Goal: Check status: Check status

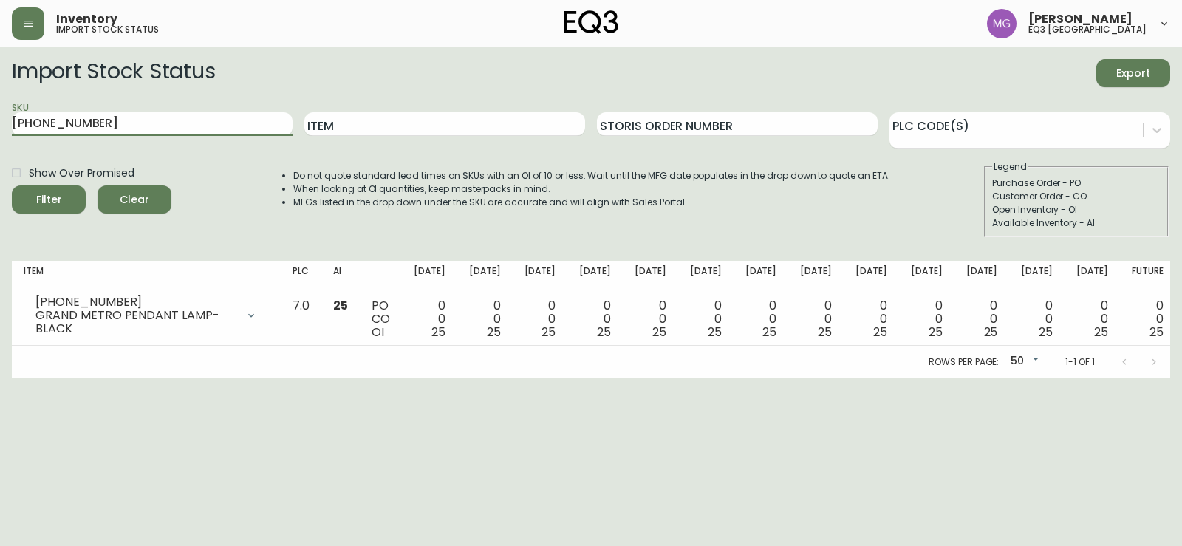
drag, startPoint x: 127, startPoint y: 121, endPoint x: 0, endPoint y: 118, distance: 127.1
click at [0, 118] on main "Import Stock Status Export SKU [PHONE_NUMBER] Item Storis Order Number PLC Code…" at bounding box center [591, 212] width 1182 height 331
click at [12, 185] on button "Filter" at bounding box center [49, 199] width 74 height 28
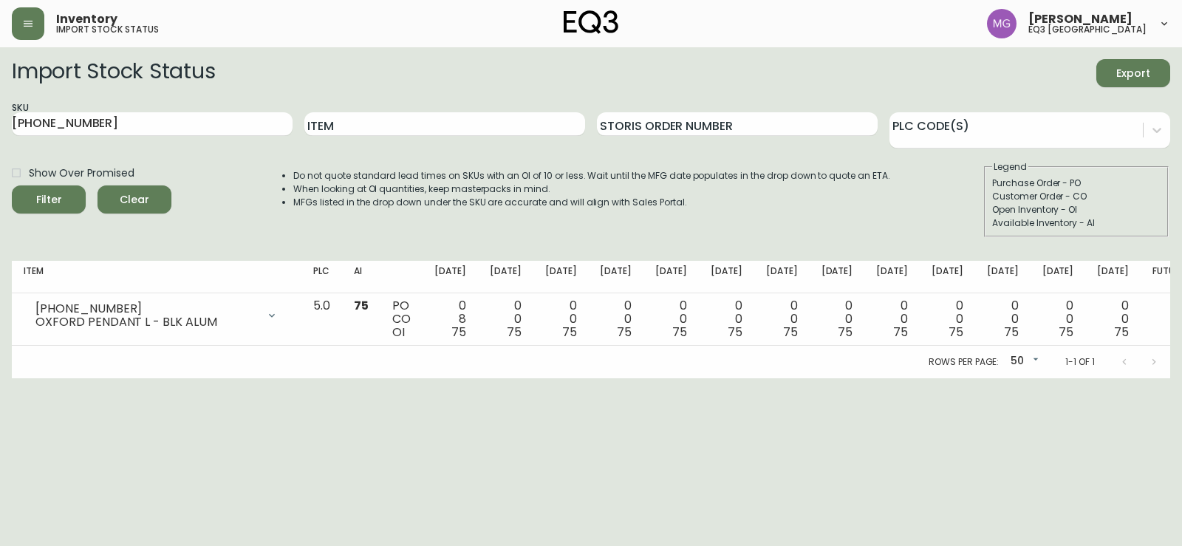
click at [1104, 378] on html "Inventory import stock status [PERSON_NAME] eq3 [GEOGRAPHIC_DATA] Import Stock …" at bounding box center [591, 189] width 1182 height 378
drag, startPoint x: 105, startPoint y: 124, endPoint x: 0, endPoint y: 123, distance: 104.9
click at [0, 123] on main "Import Stock Status Export SKU [PHONE_NUMBER] Item Storis Order Number PLC Code…" at bounding box center [591, 212] width 1182 height 331
click at [1121, 378] on html "Inventory import stock status [PERSON_NAME] eq3 [GEOGRAPHIC_DATA] Import Stock …" at bounding box center [591, 189] width 1182 height 378
drag, startPoint x: 140, startPoint y: 130, endPoint x: 0, endPoint y: 137, distance: 140.6
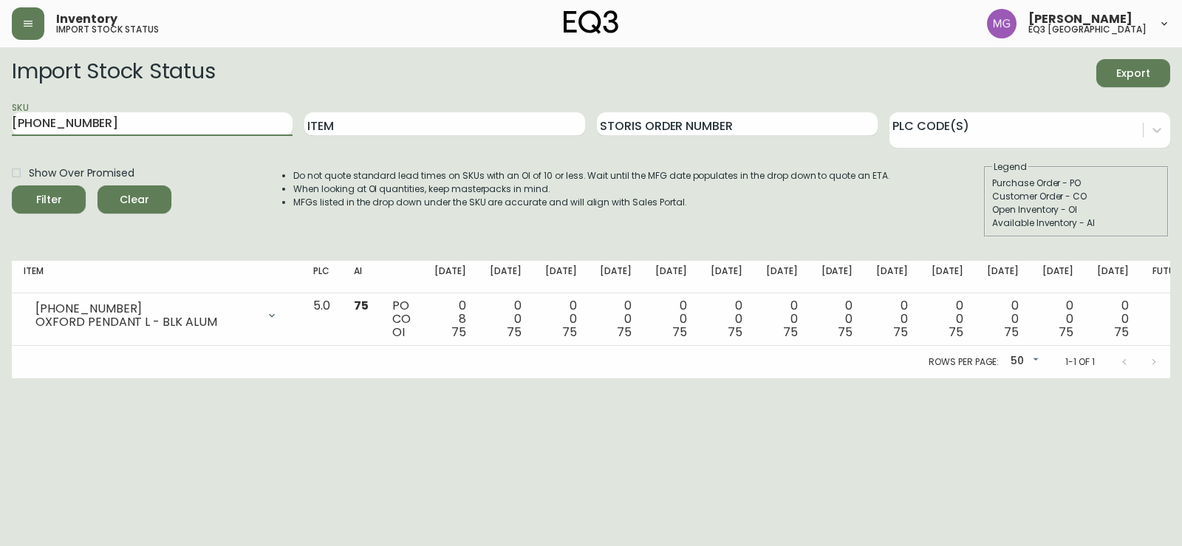
click at [0, 154] on main "Import Stock Status Export SKU [PHONE_NUMBER] Item Storis Order Number PLC Code…" at bounding box center [591, 212] width 1182 height 331
paste input "[PHONE_NUMBER]"
type input "[PHONE_NUMBER]"
click at [12, 185] on button "Filter" at bounding box center [49, 199] width 74 height 28
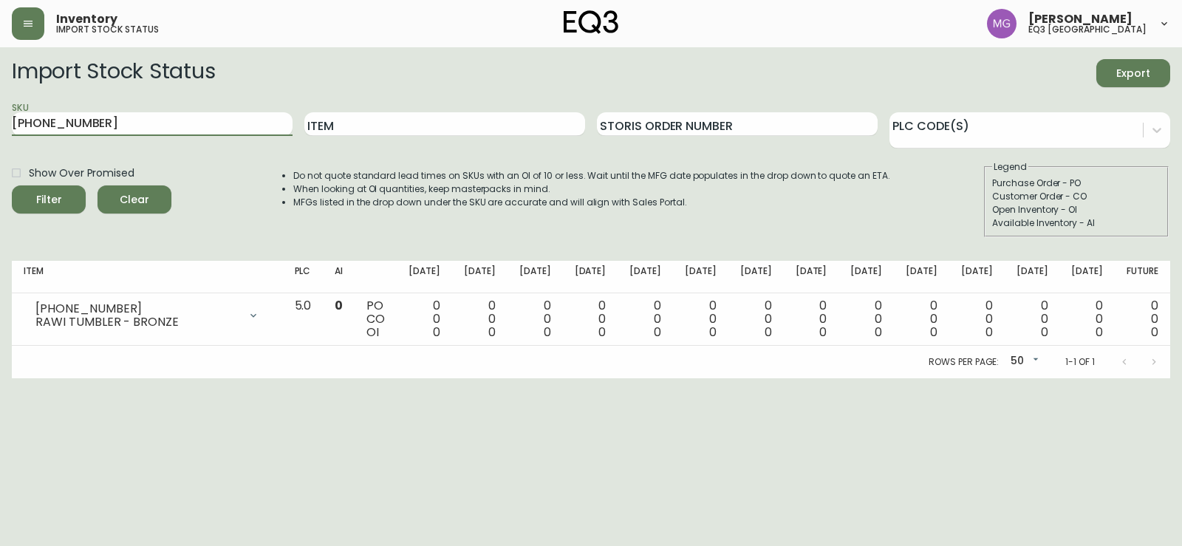
drag, startPoint x: 114, startPoint y: 121, endPoint x: 0, endPoint y: 119, distance: 113.8
click at [0, 128] on main "Import Stock Status Export SKU [PHONE_NUMBER] Item Storis Order Number PLC Code…" at bounding box center [591, 212] width 1182 height 331
click at [373, 130] on input "Item" at bounding box center [444, 124] width 281 height 24
type input "puddle"
click at [12, 185] on button "Filter" at bounding box center [49, 199] width 74 height 28
